Goal: Information Seeking & Learning: Learn about a topic

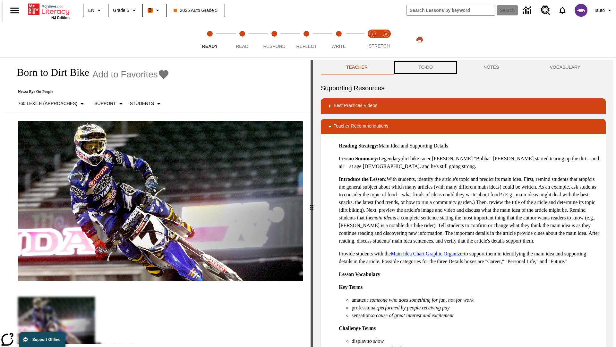
click at [425, 67] on button "TO-DO" at bounding box center [425, 67] width 65 height 15
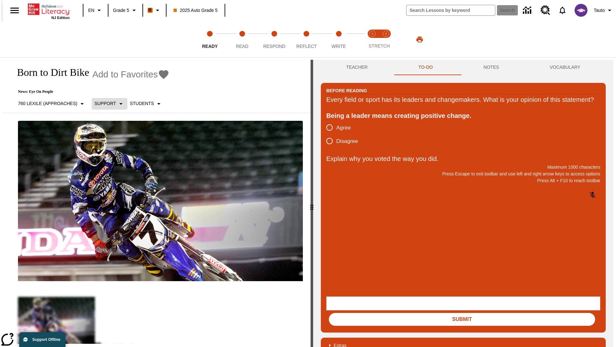
click at [106, 103] on p "Support" at bounding box center [104, 103] width 21 height 7
click at [113, 141] on p "Support" at bounding box center [113, 141] width 38 height 7
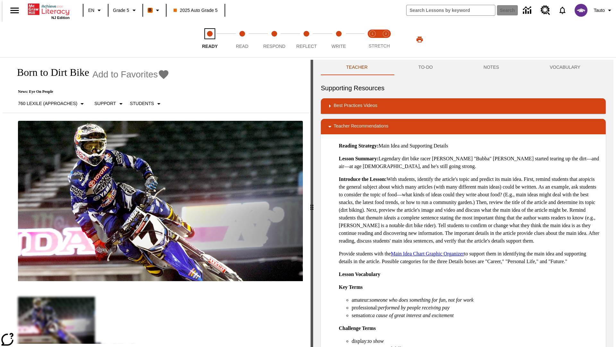
click at [210, 39] on span "Ready" at bounding box center [210, 44] width 16 height 12
click at [425, 67] on button "TO-DO" at bounding box center [425, 67] width 65 height 15
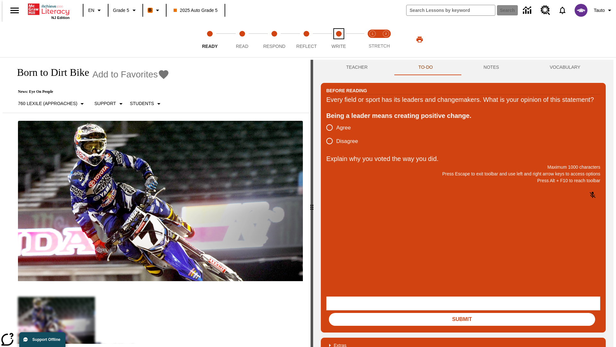
click at [339, 39] on span "Write" at bounding box center [338, 44] width 14 height 12
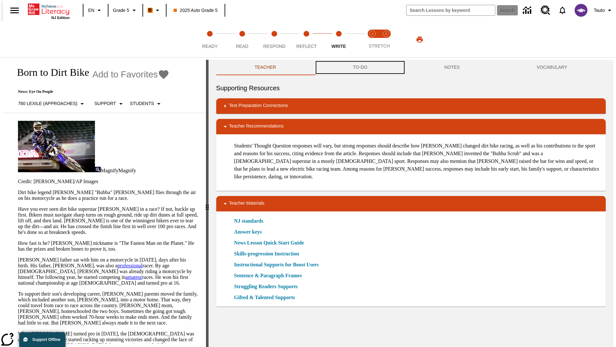
scroll to position [0, 0]
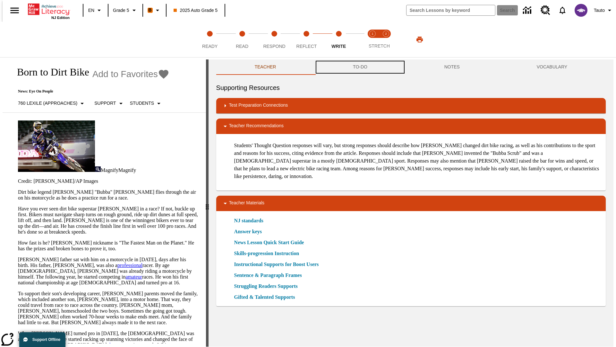
click at [360, 67] on button "TO-DO" at bounding box center [359, 66] width 91 height 15
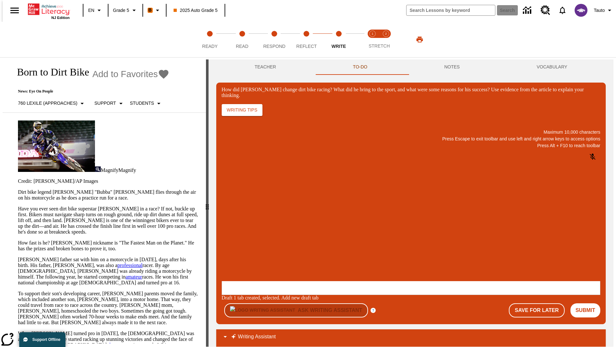
scroll to position [0, 0]
